Goal: Task Accomplishment & Management: Use online tool/utility

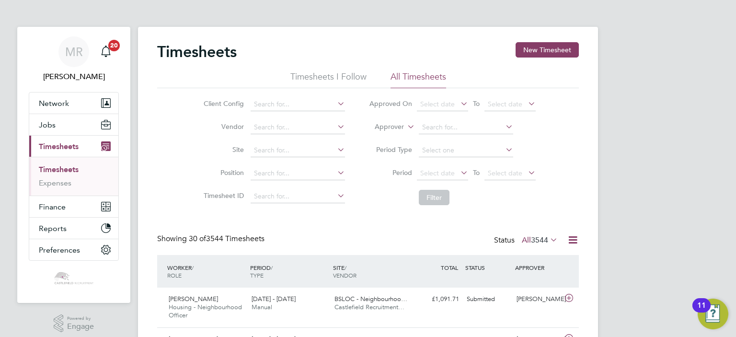
click at [74, 172] on link "Timesheets" at bounding box center [59, 169] width 40 height 9
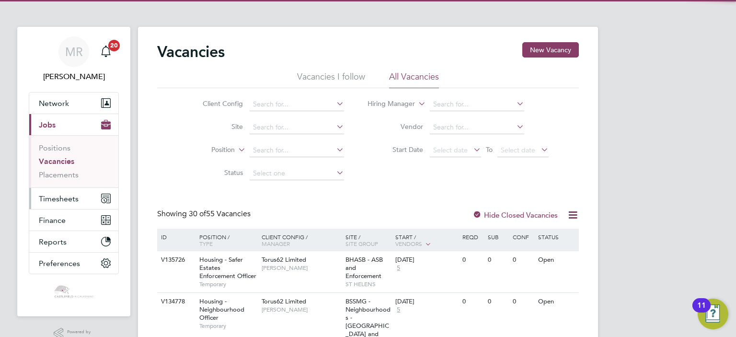
drag, startPoint x: 40, startPoint y: 208, endPoint x: 46, endPoint y: 202, distance: 8.5
click at [40, 208] on button "Timesheets" at bounding box center [73, 198] width 89 height 21
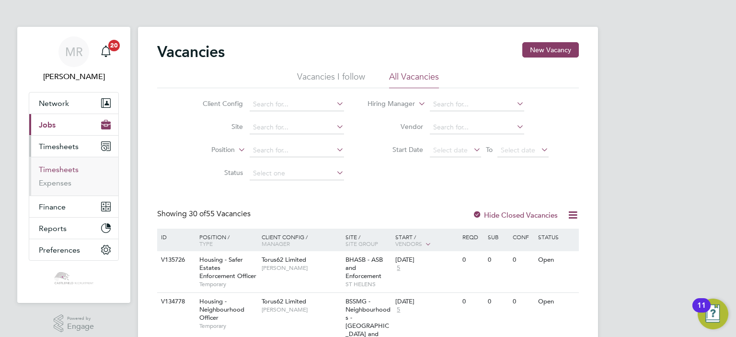
click at [58, 168] on link "Timesheets" at bounding box center [59, 169] width 40 height 9
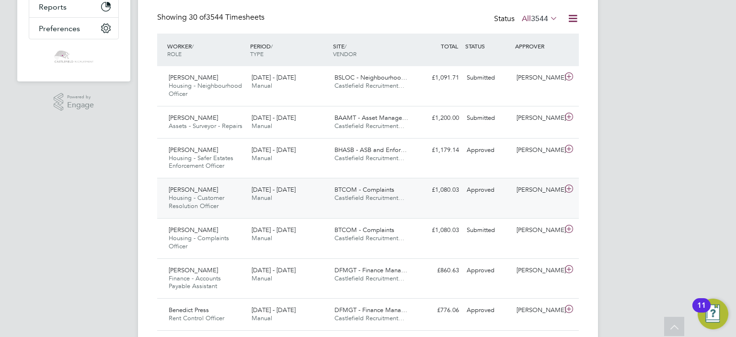
drag, startPoint x: 222, startPoint y: 201, endPoint x: 221, endPoint y: 207, distance: 6.2
click at [221, 207] on div "[PERSON_NAME] Housing - Customer Resolution Officer [DATE] - [DATE]" at bounding box center [206, 198] width 83 height 32
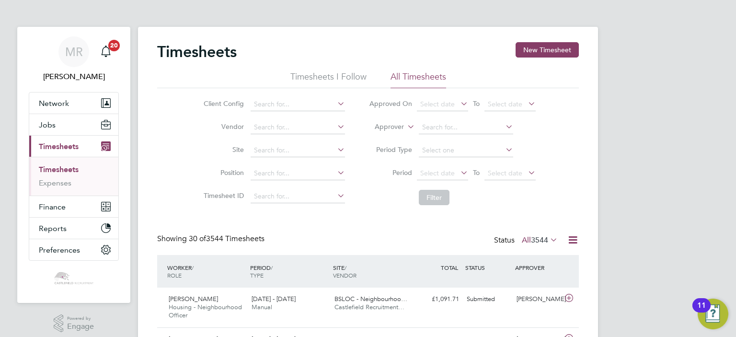
click at [79, 168] on link "Timesheets" at bounding box center [59, 169] width 40 height 9
click at [526, 241] on label "All 3544" at bounding box center [539, 240] width 36 height 10
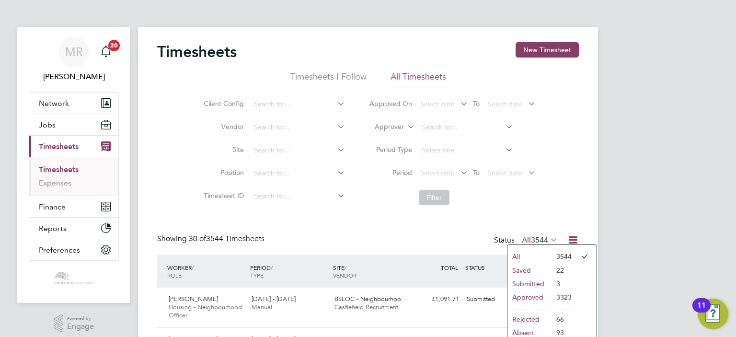
click at [532, 285] on li "Submitted" at bounding box center [529, 283] width 44 height 13
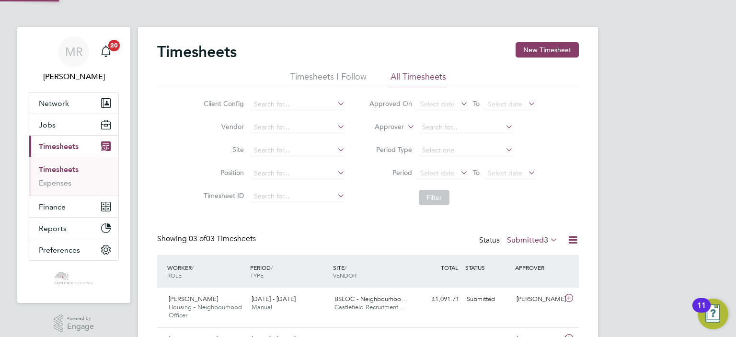
scroll to position [32, 83]
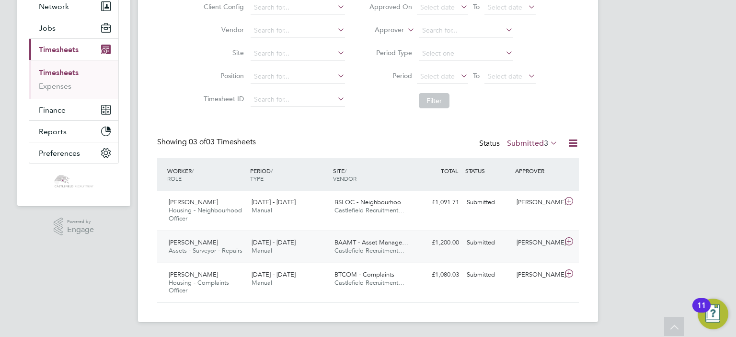
click at [238, 242] on div "Phil Fagan Assets - Surveyor - Repairs 4 - 10 Aug 2025" at bounding box center [206, 247] width 83 height 24
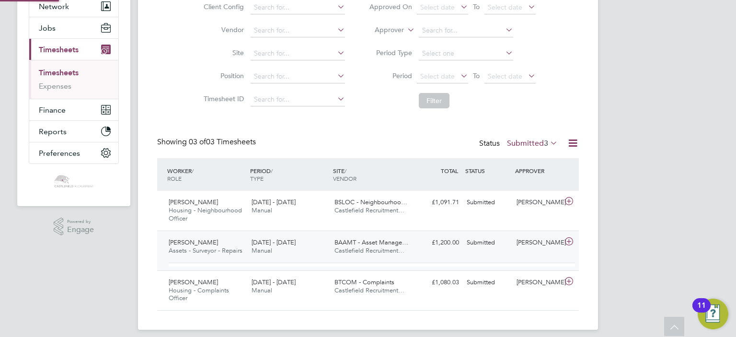
scroll to position [16, 93]
